Goal: Information Seeking & Learning: Learn about a topic

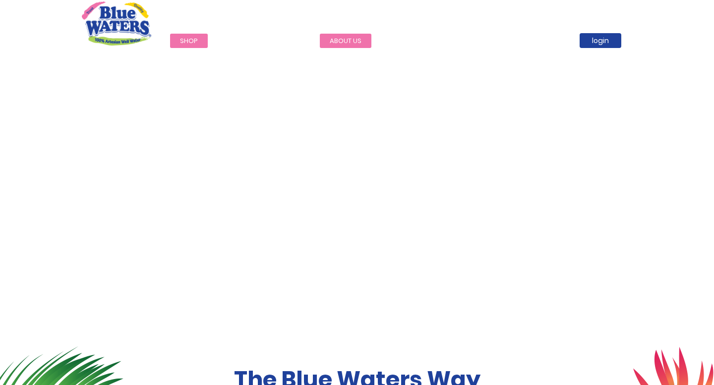
click at [342, 42] on link "about us" at bounding box center [346, 41] width 52 height 14
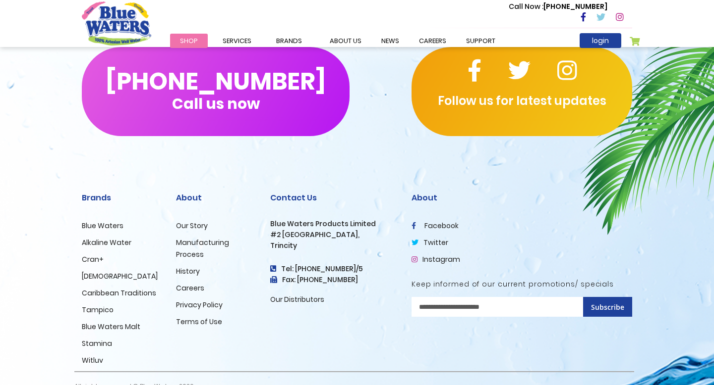
scroll to position [2411, 0]
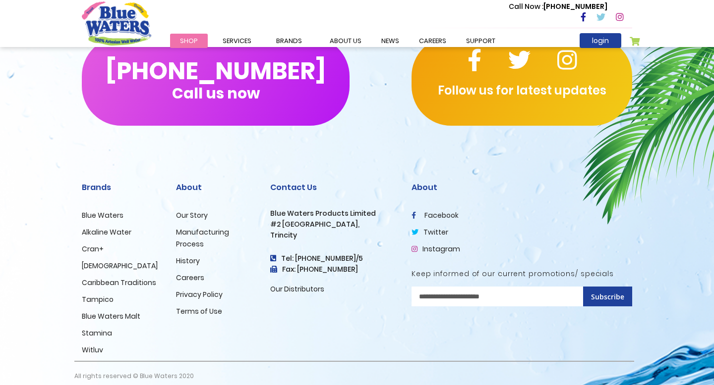
click at [195, 211] on link "Our Story" at bounding box center [192, 216] width 32 height 10
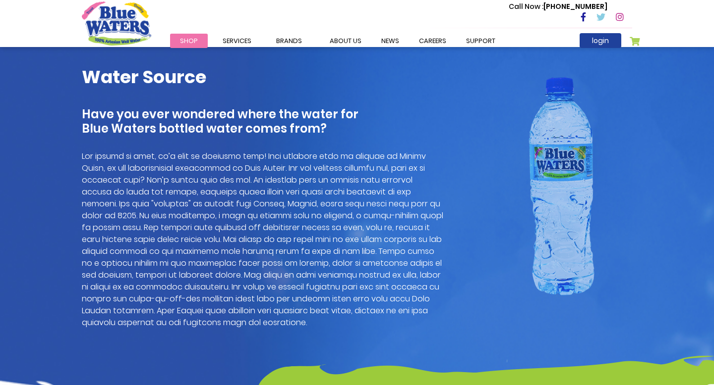
scroll to position [546, 0]
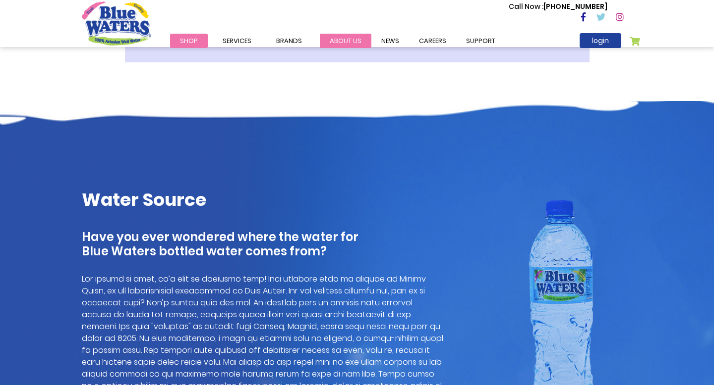
click at [336, 40] on link "about us" at bounding box center [346, 41] width 52 height 14
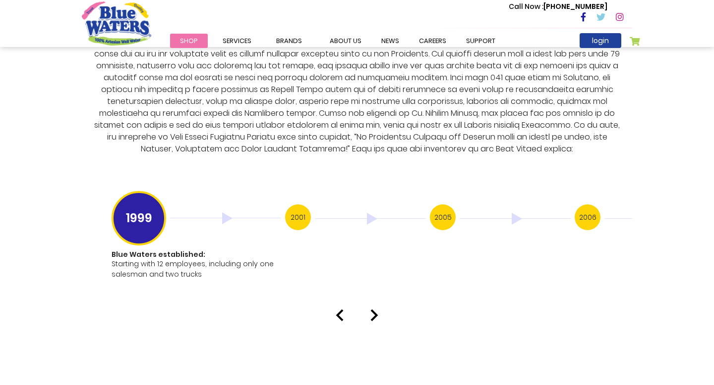
scroll to position [1947, 0]
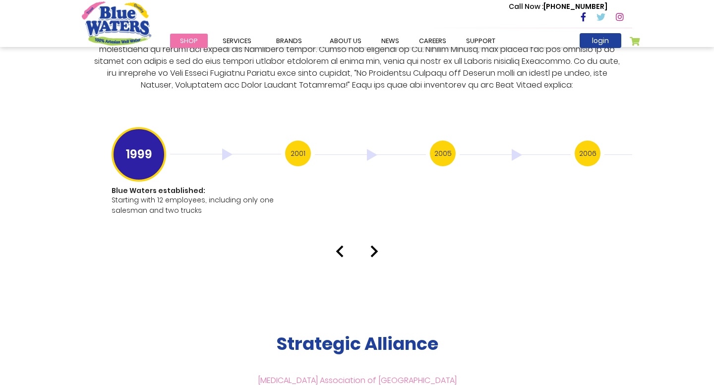
click at [376, 246] on img at bounding box center [374, 252] width 8 height 12
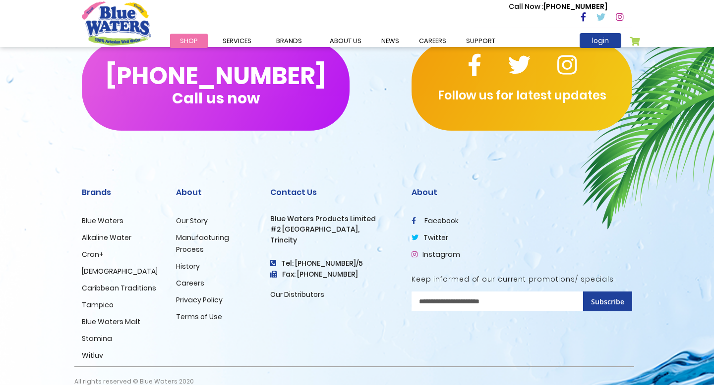
scroll to position [2402, 0]
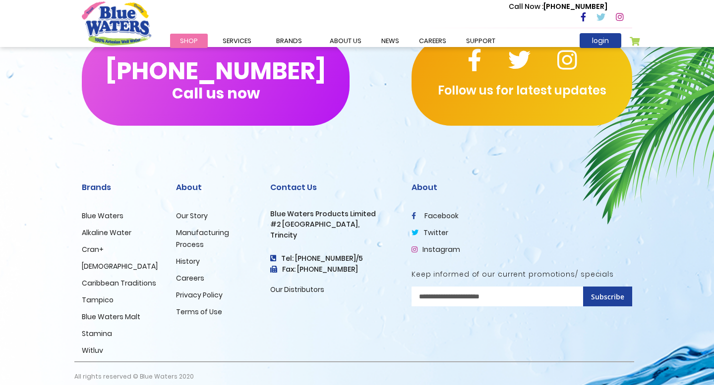
click at [186, 257] on link "History" at bounding box center [188, 262] width 24 height 10
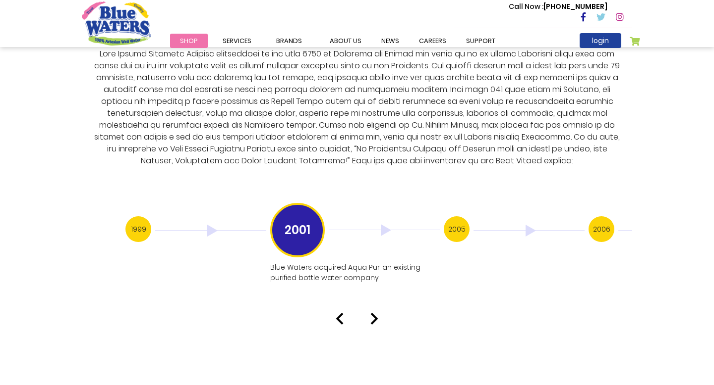
click at [456, 218] on h3 "2005" at bounding box center [456, 230] width 26 height 26
click at [444, 223] on h3 "2006" at bounding box center [456, 230] width 26 height 26
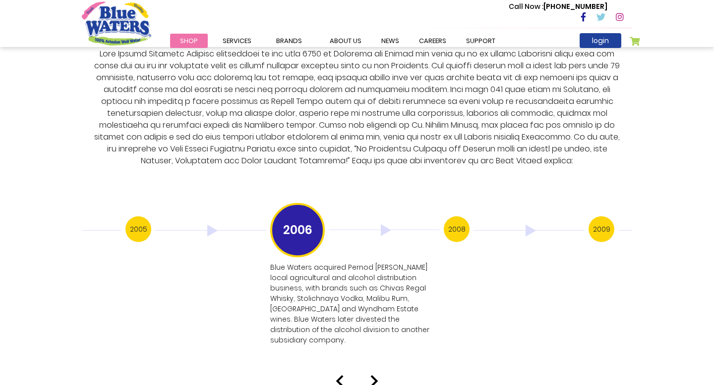
click at [458, 217] on h3 "2008" at bounding box center [456, 230] width 26 height 26
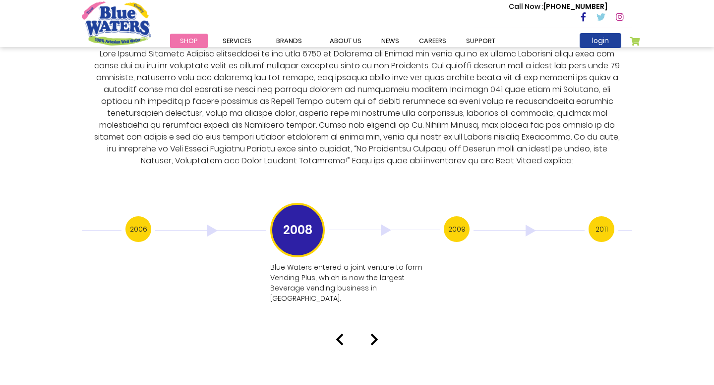
click at [450, 220] on h3 "2009" at bounding box center [456, 230] width 26 height 26
click at [590, 223] on h3 "2012" at bounding box center [601, 230] width 26 height 26
click at [606, 222] on h3 "2016" at bounding box center [601, 230] width 26 height 26
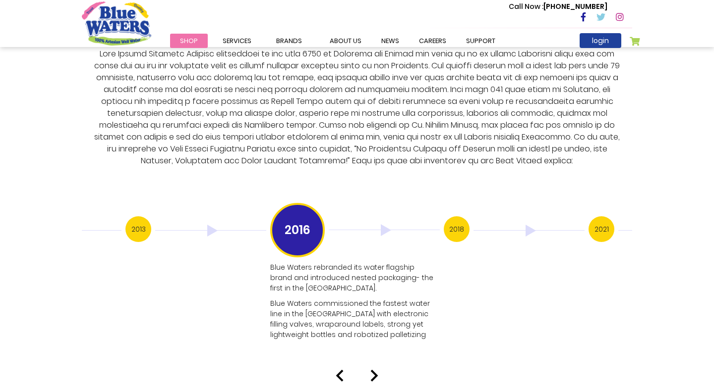
click at [600, 221] on h3 "2021" at bounding box center [601, 230] width 26 height 26
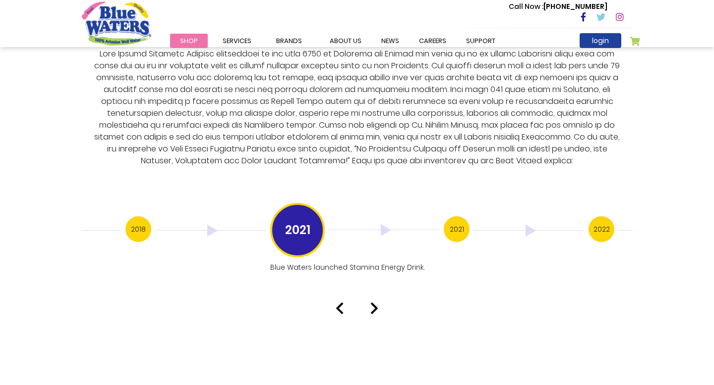
click at [605, 223] on h3 "2022" at bounding box center [601, 230] width 26 height 26
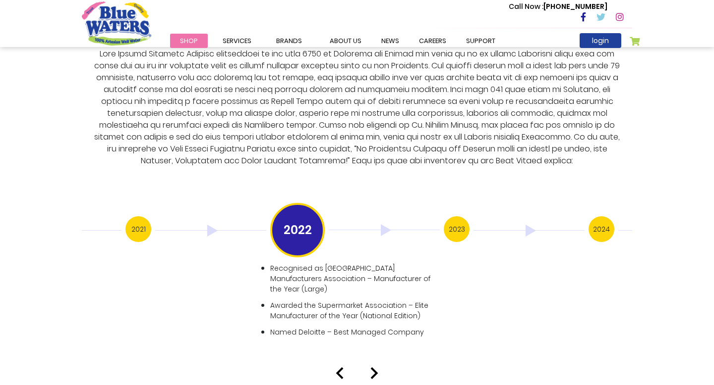
click at [602, 224] on h3 "2024" at bounding box center [601, 230] width 26 height 26
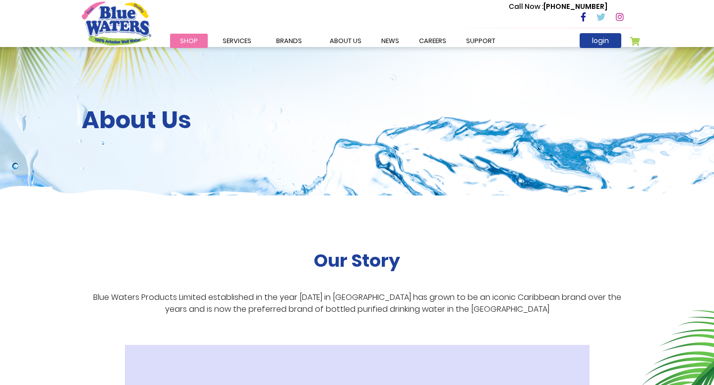
scroll to position [0, 0]
